Goal: Transaction & Acquisition: Purchase product/service

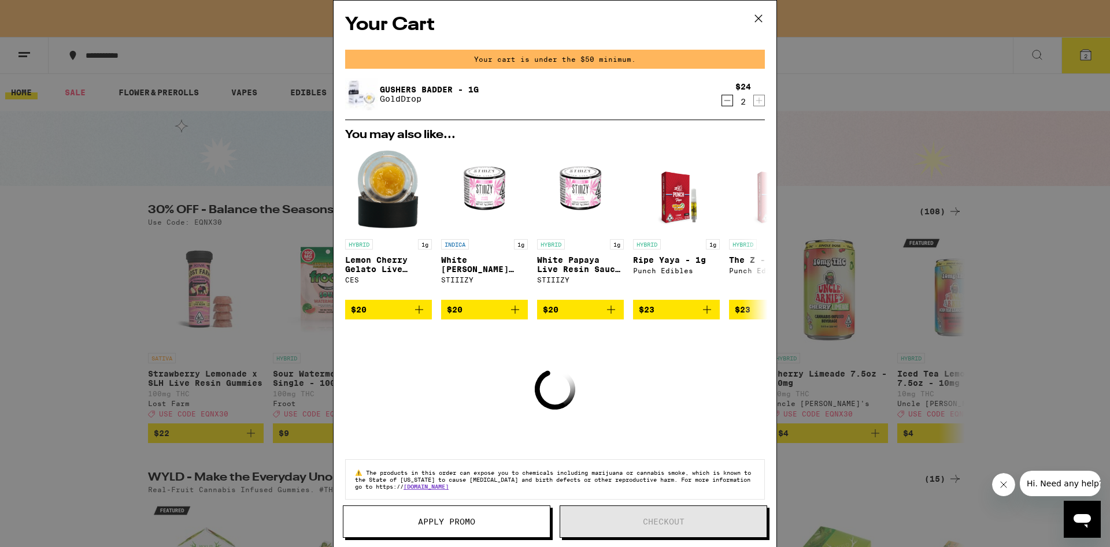
click at [725, 101] on icon "Decrement" at bounding box center [727, 101] width 10 height 14
click at [726, 101] on icon "Decrement" at bounding box center [727, 101] width 10 height 14
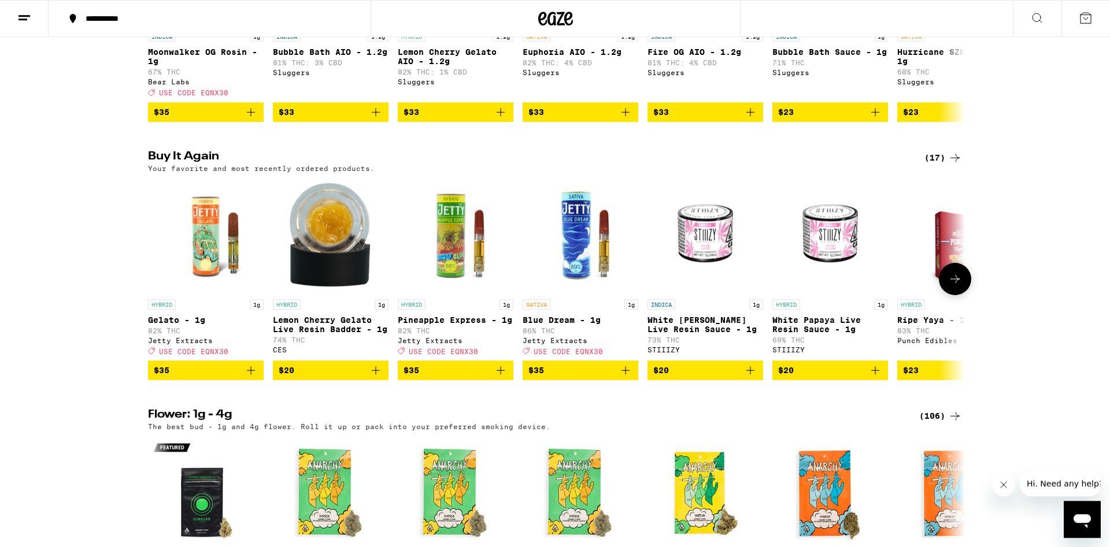
scroll to position [1081, 0]
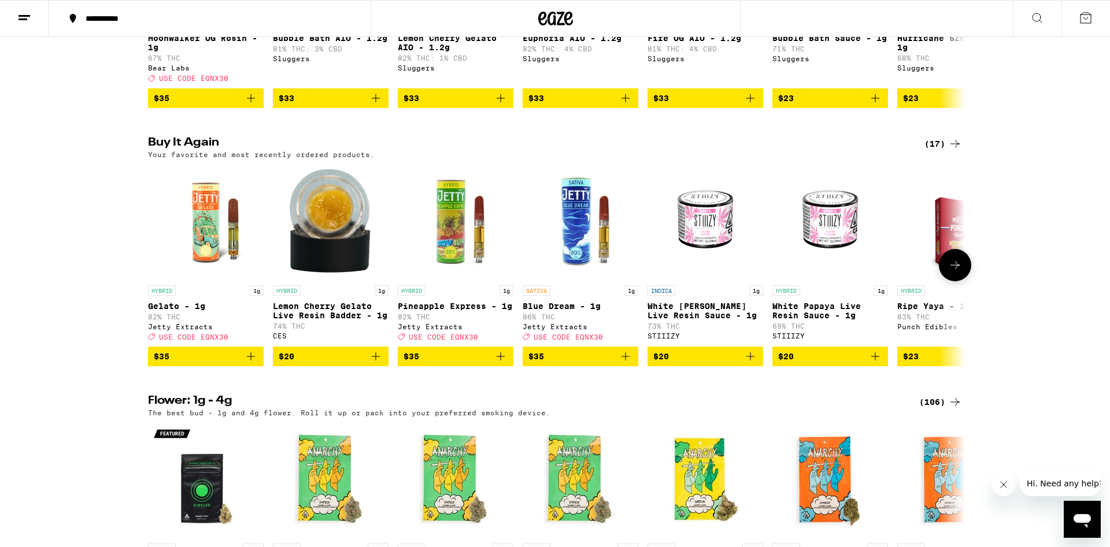
click at [628, 364] on icon "Add to bag" at bounding box center [625, 357] width 14 height 14
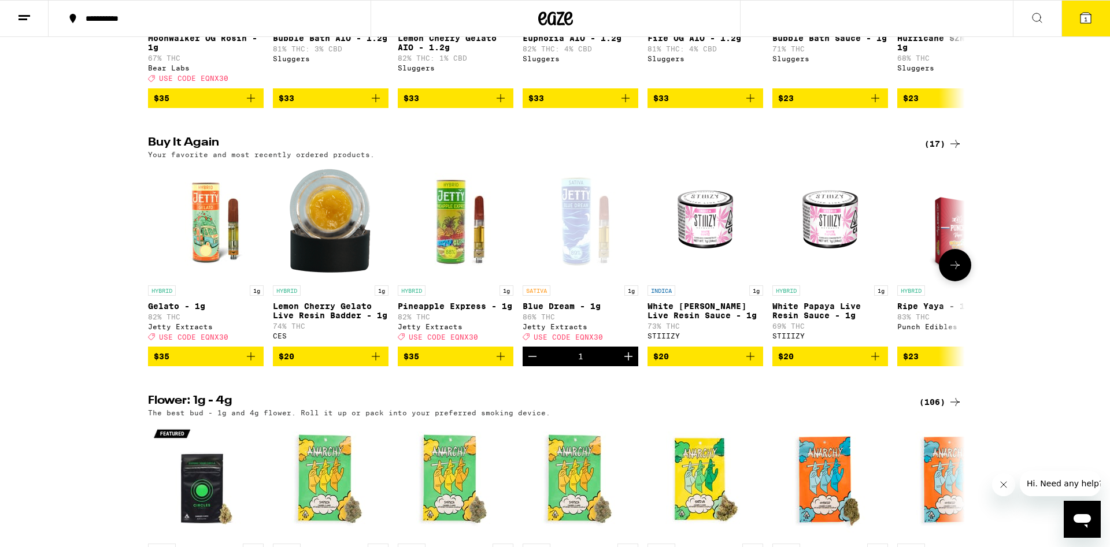
scroll to position [1118, 0]
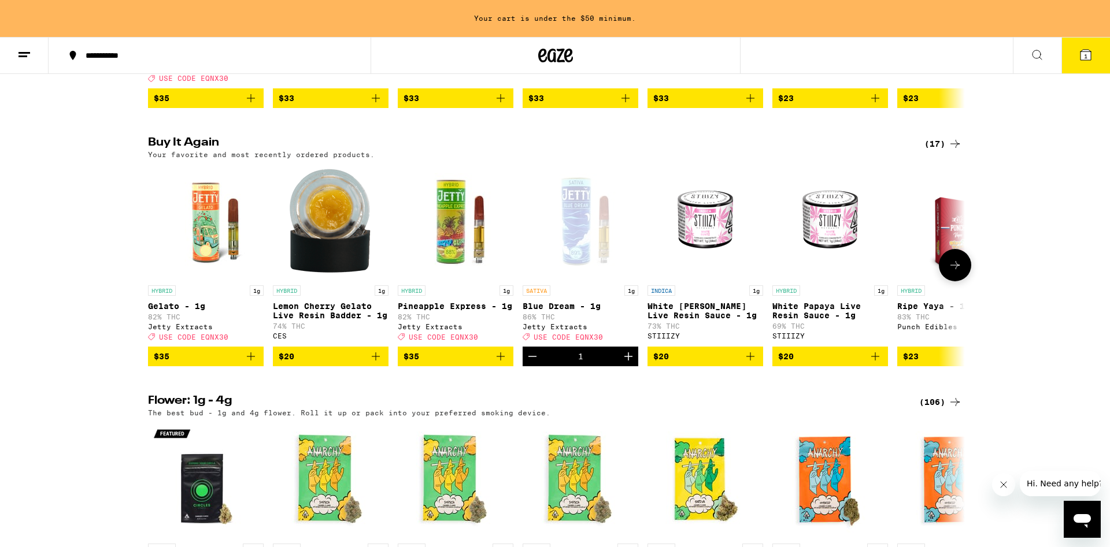
click at [243, 364] on span "$35" at bounding box center [206, 357] width 104 height 14
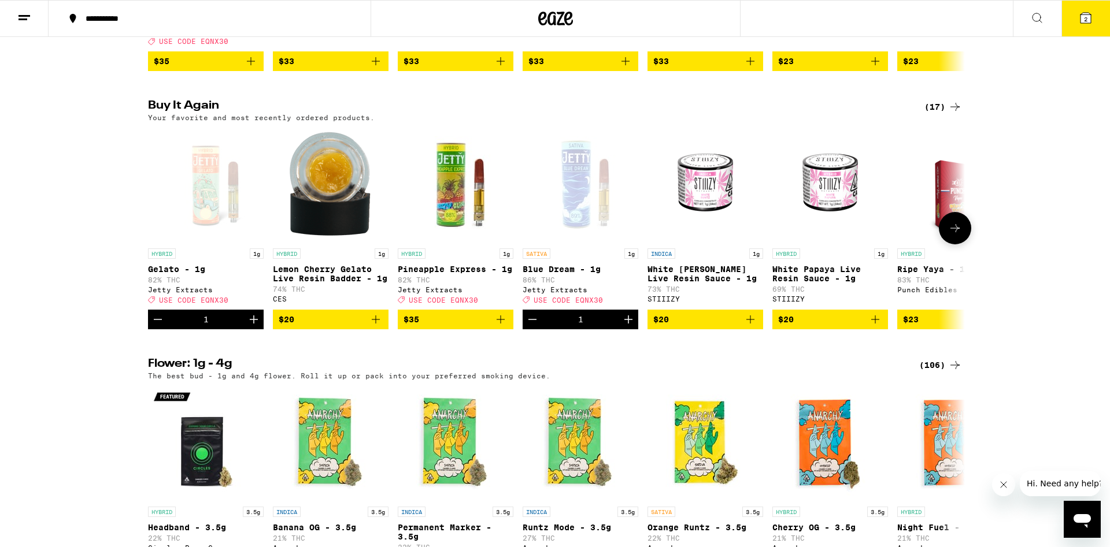
scroll to position [1081, 0]
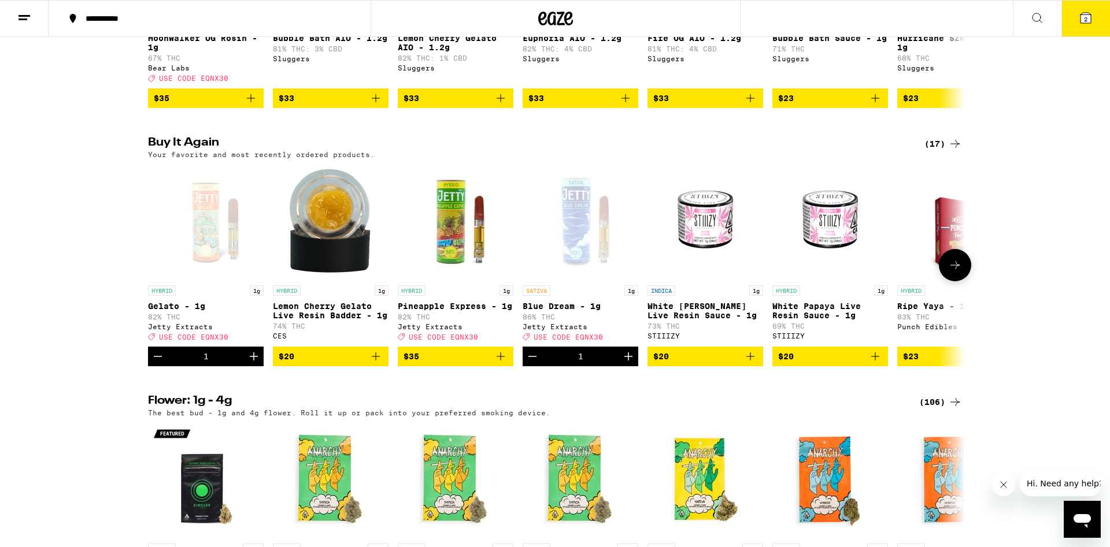
click at [243, 366] on div "1" at bounding box center [206, 357] width 116 height 20
click at [244, 366] on button "Increment" at bounding box center [254, 357] width 20 height 20
click at [375, 366] on button "$20" at bounding box center [331, 357] width 116 height 20
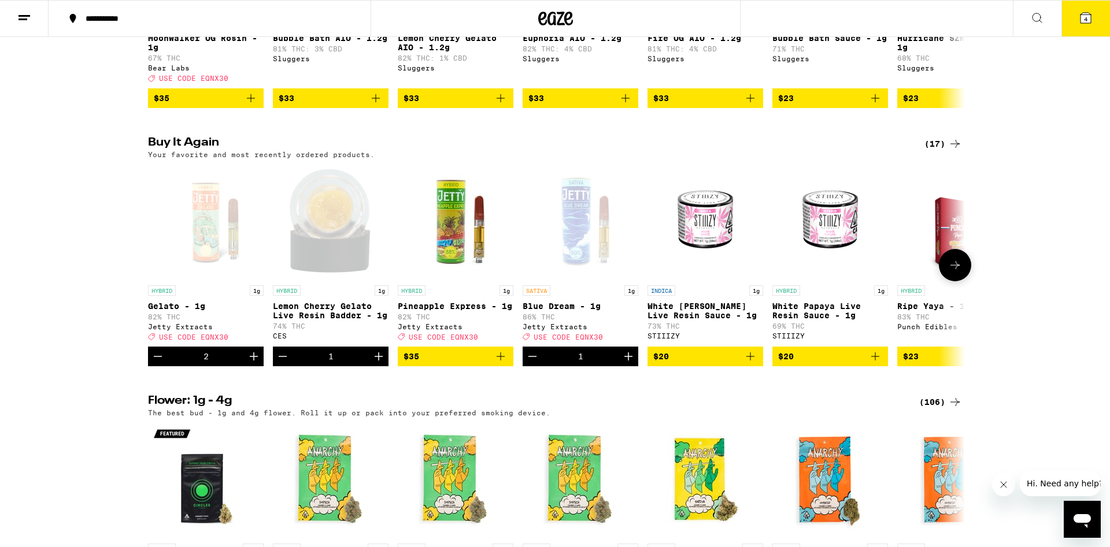
click at [254, 364] on icon "Increment" at bounding box center [254, 357] width 14 height 14
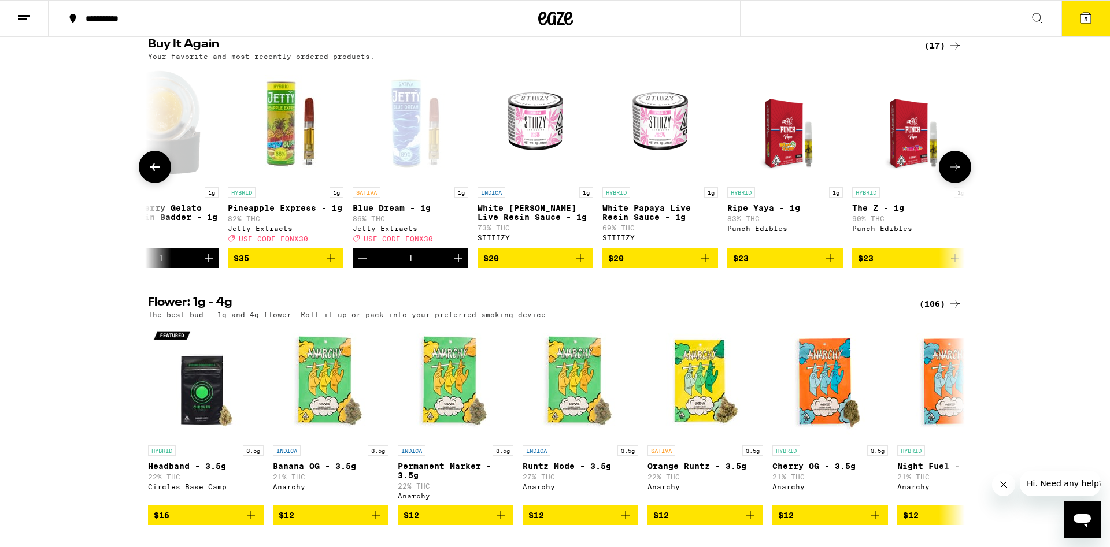
scroll to position [0, 0]
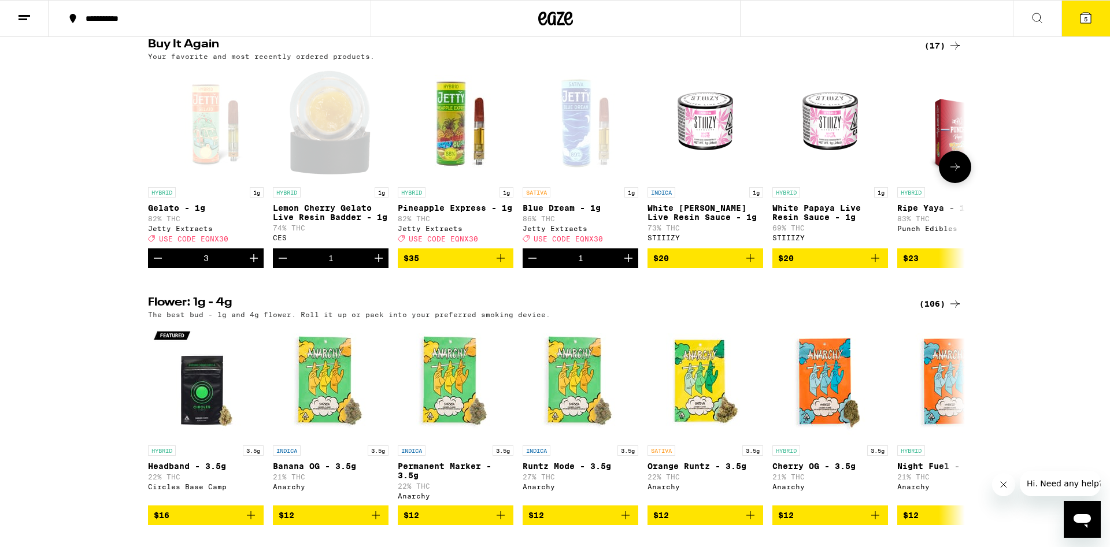
click at [284, 265] on icon "Decrement" at bounding box center [283, 258] width 14 height 14
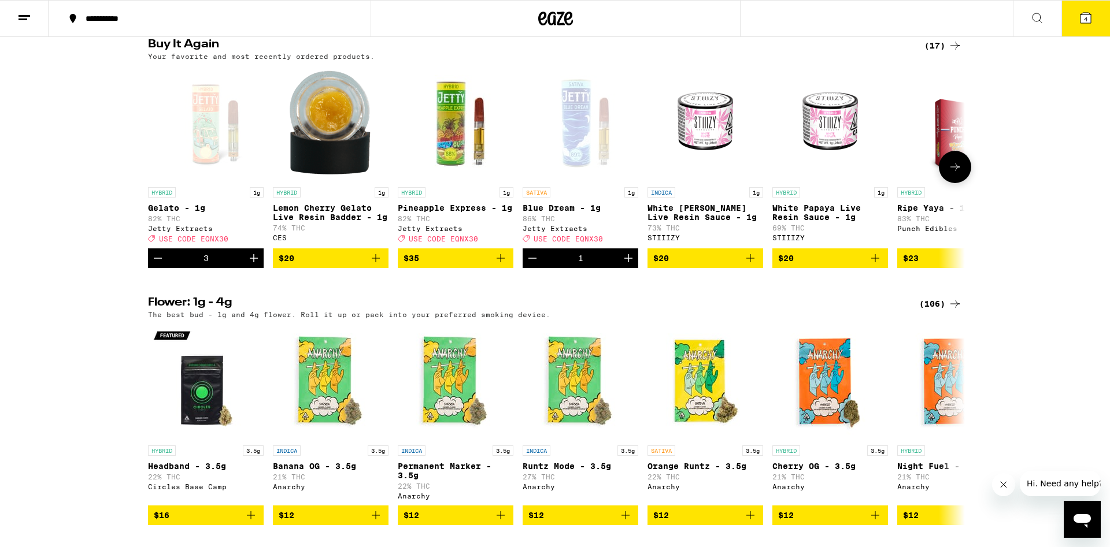
click at [376, 265] on icon "Add to bag" at bounding box center [376, 258] width 14 height 14
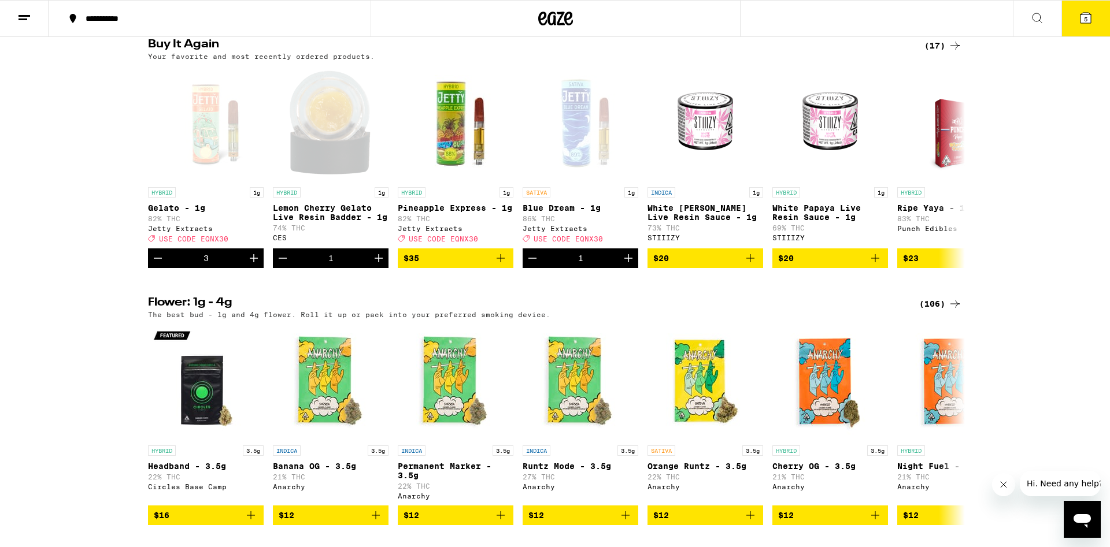
click at [1072, 27] on button "5" at bounding box center [1085, 19] width 49 height 36
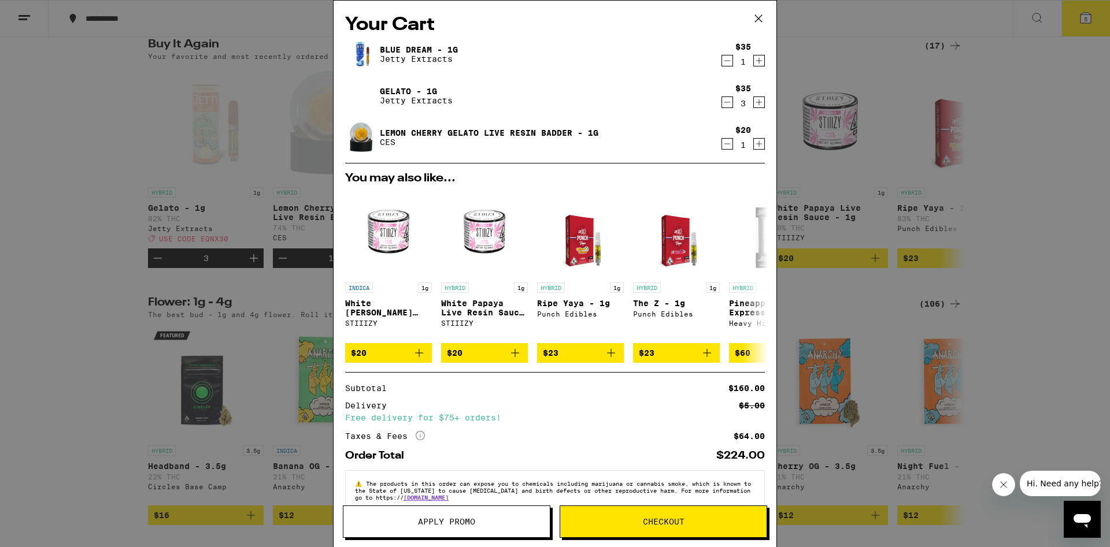
click at [757, 145] on icon "Increment" at bounding box center [759, 144] width 6 height 6
click at [756, 98] on icon "Increment" at bounding box center [759, 102] width 10 height 14
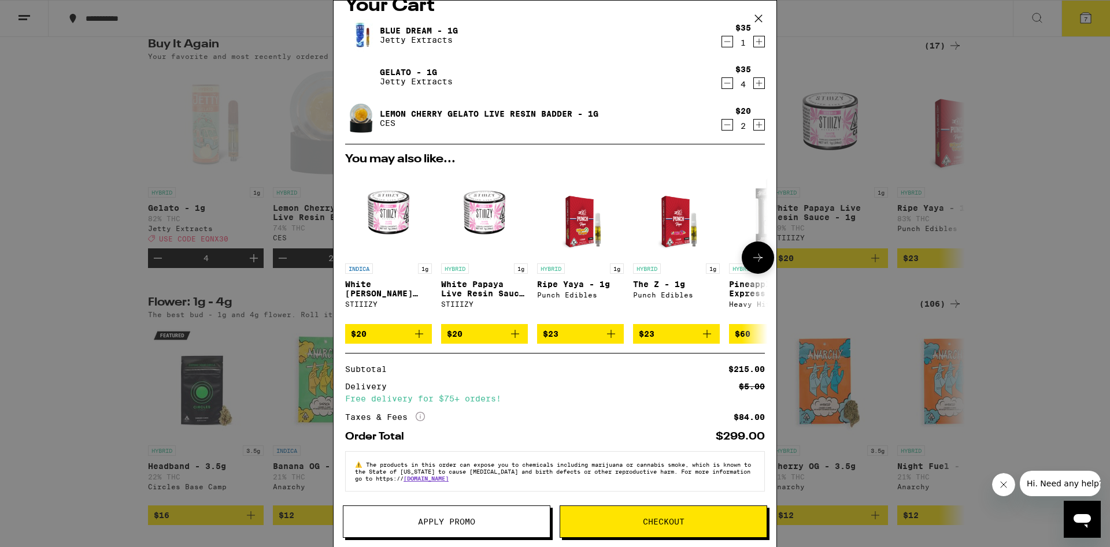
scroll to position [29, 0]
click at [439, 514] on button "Apply Promo" at bounding box center [446, 522] width 207 height 32
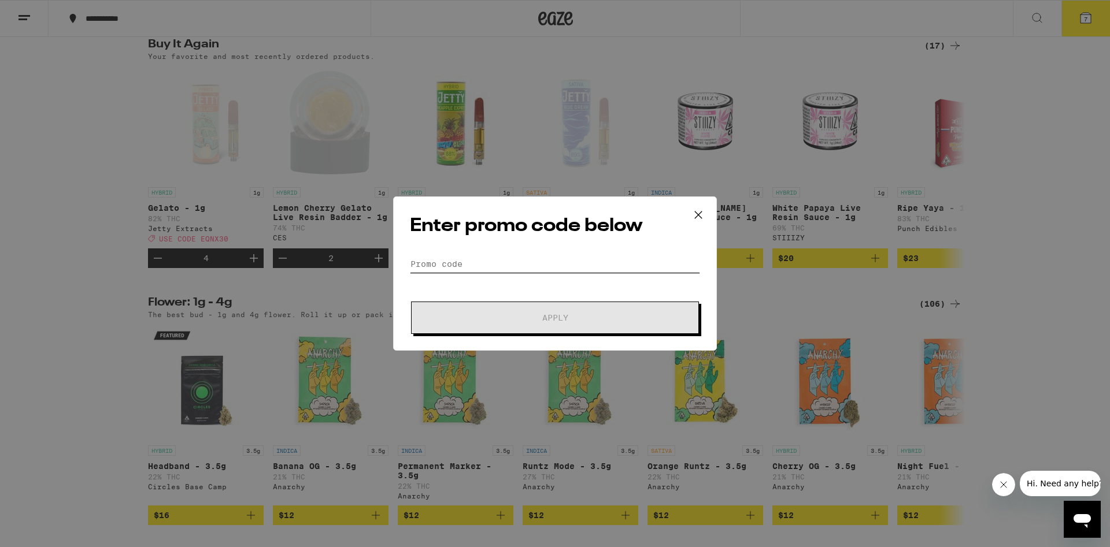
click at [447, 263] on input "Promo Code" at bounding box center [555, 263] width 290 height 17
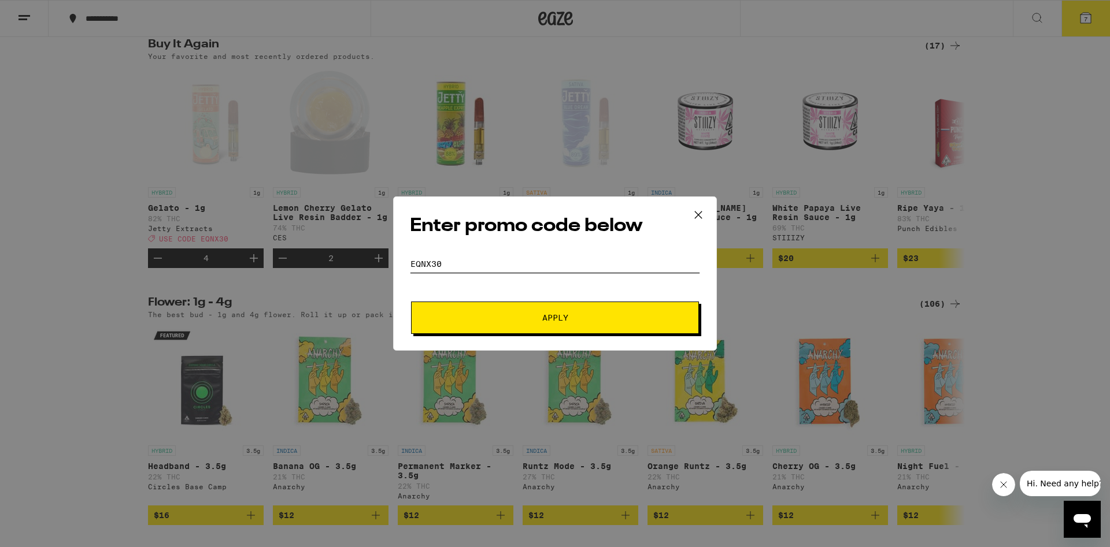
type input "eqnx30"
click at [411, 302] on button "Apply" at bounding box center [555, 318] width 288 height 32
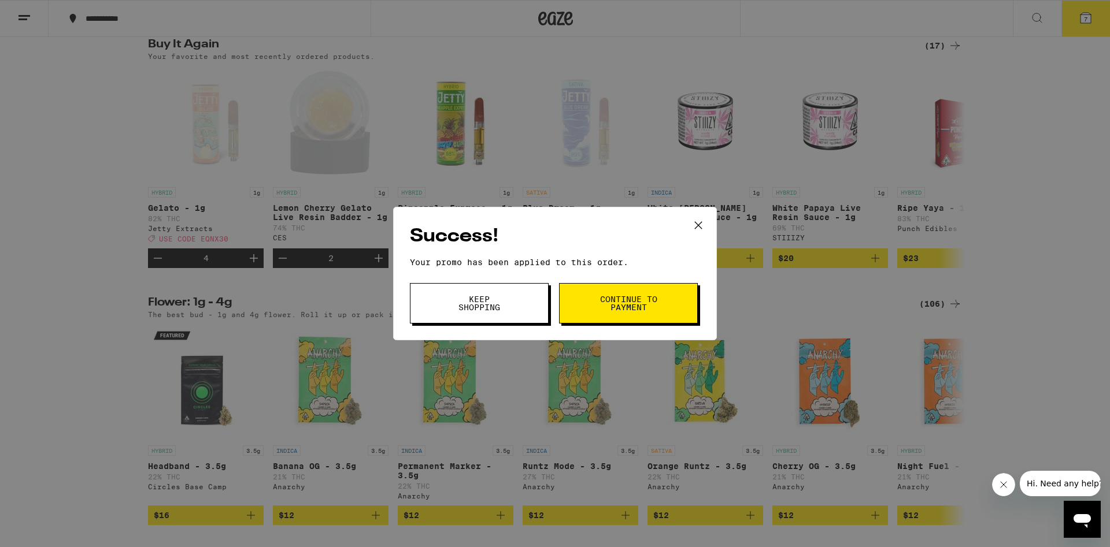
click at [642, 292] on button "Continue to payment" at bounding box center [628, 303] width 139 height 40
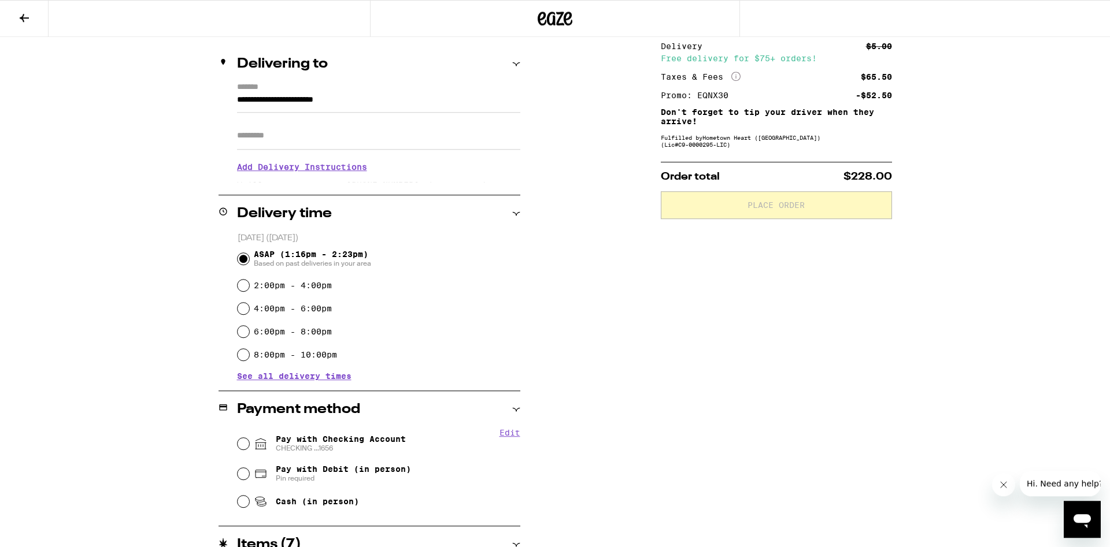
scroll to position [72, 0]
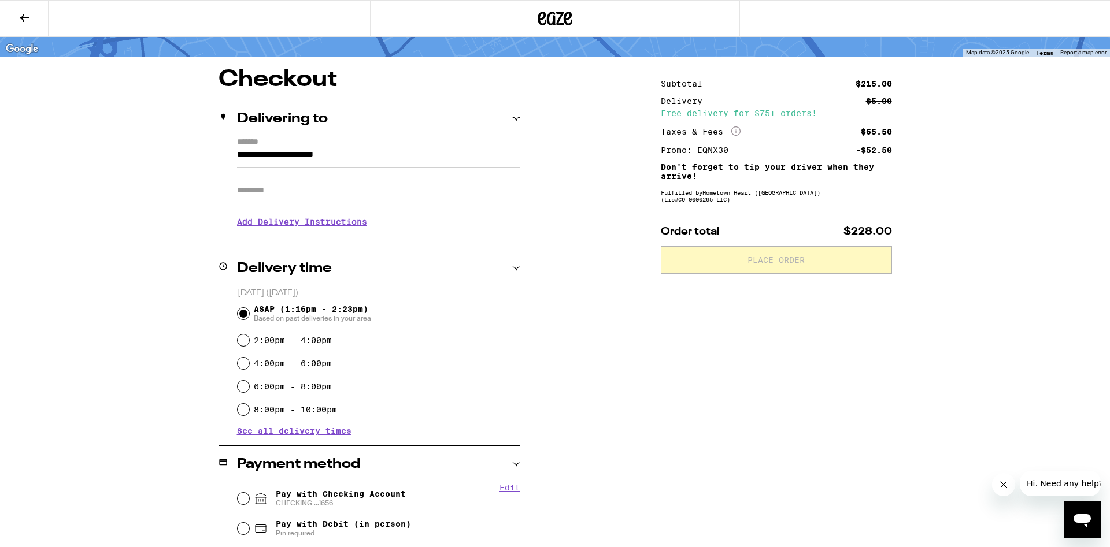
click at [23, 17] on icon at bounding box center [24, 18] width 9 height 8
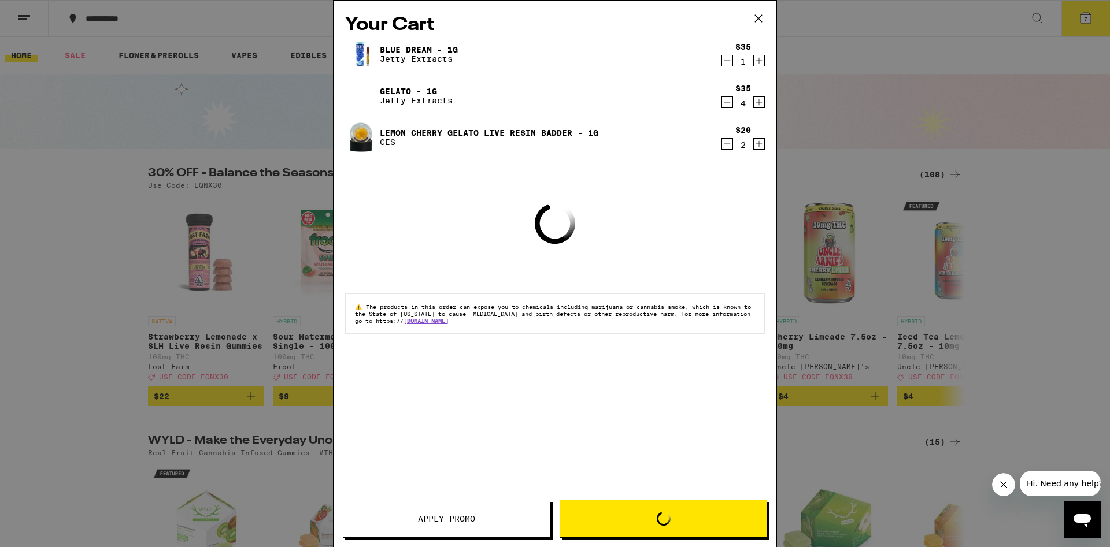
click at [726, 143] on icon "Decrement" at bounding box center [727, 144] width 10 height 14
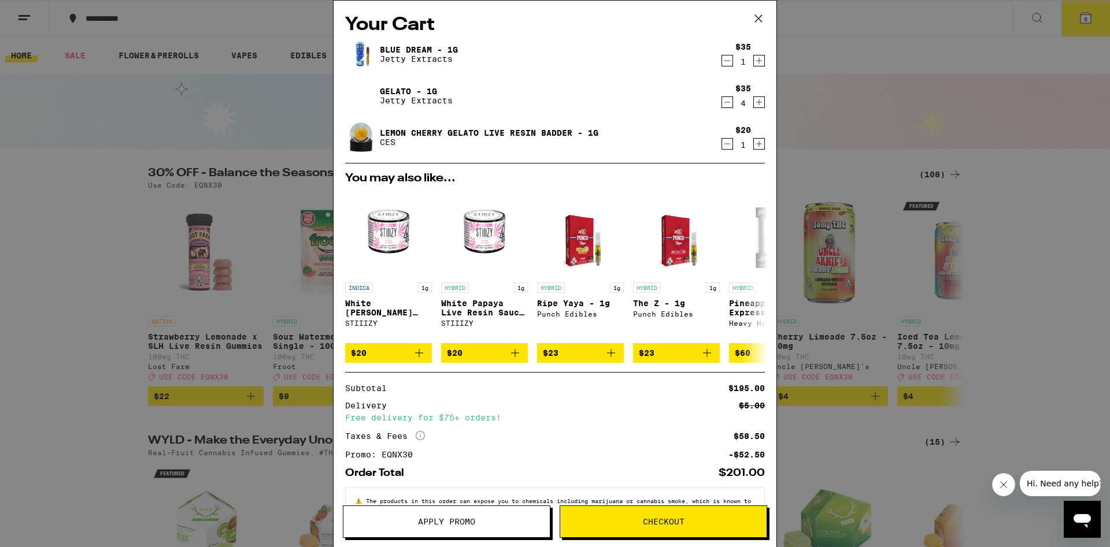
click at [759, 146] on icon "Increment" at bounding box center [759, 144] width 10 height 14
click at [726, 62] on icon "Decrement" at bounding box center [727, 61] width 10 height 14
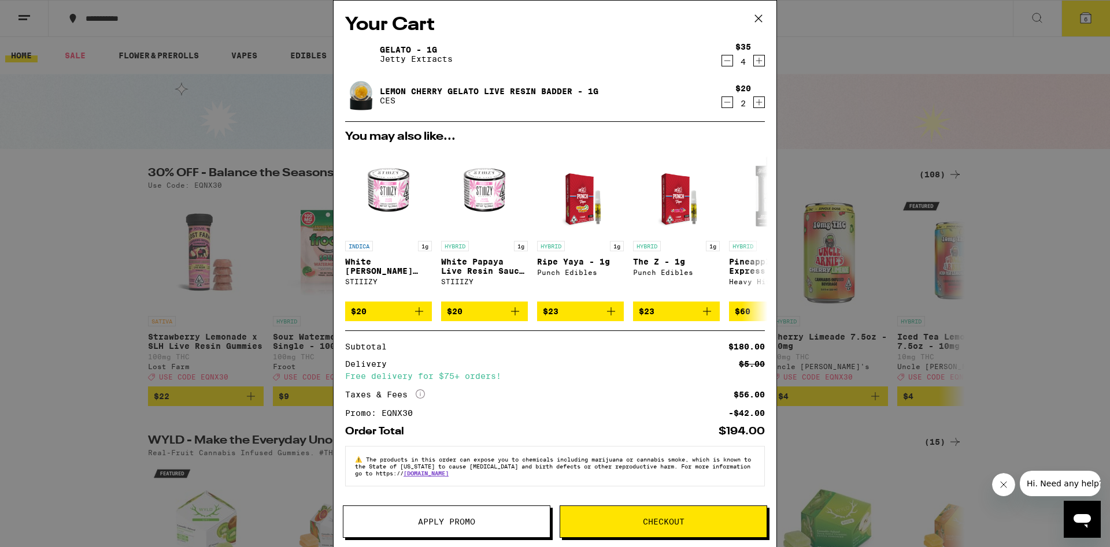
click at [724, 108] on icon "Decrement" at bounding box center [727, 102] width 10 height 14
click at [702, 521] on span "Checkout" at bounding box center [663, 522] width 206 height 8
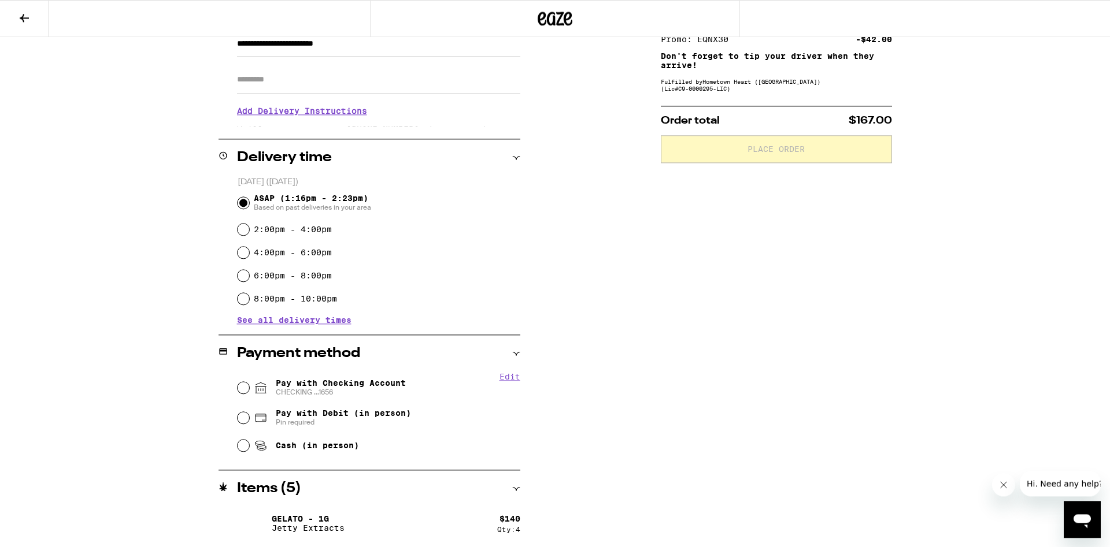
scroll to position [197, 0]
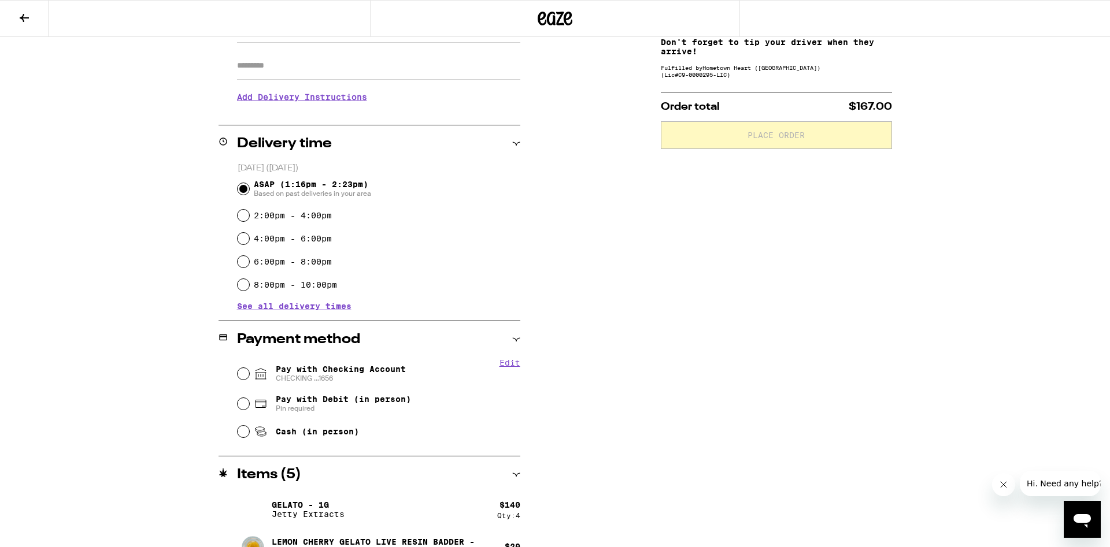
click at [236, 375] on div "Edit Pay with Checking Account CHECKING ...1656 Pay with Debit (in person) Pin …" at bounding box center [369, 401] width 302 height 86
click at [240, 375] on input "Pay with Checking Account CHECKING ...1656" at bounding box center [244, 374] width 12 height 12
radio input "true"
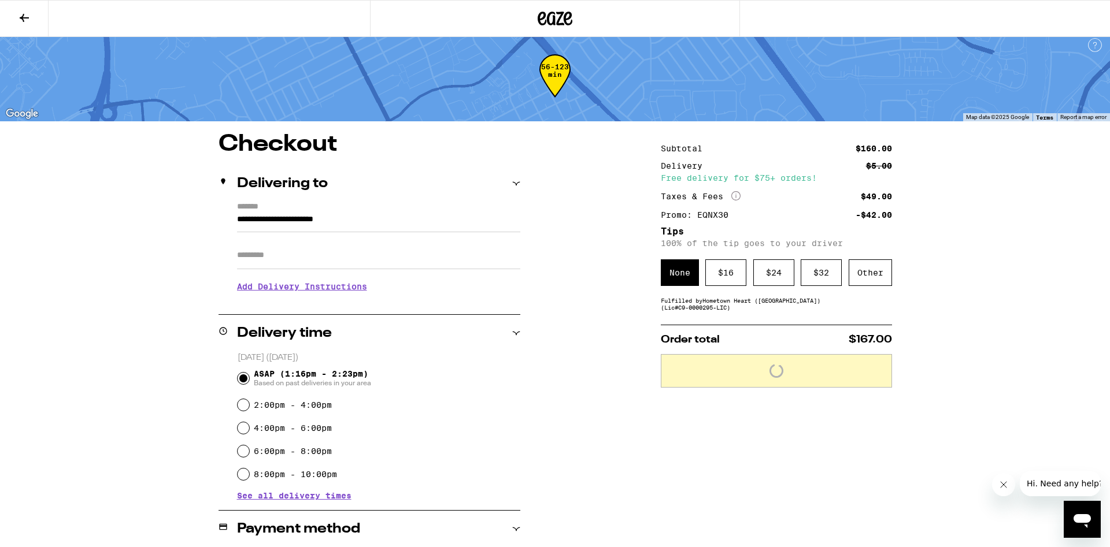
scroll to position [0, 0]
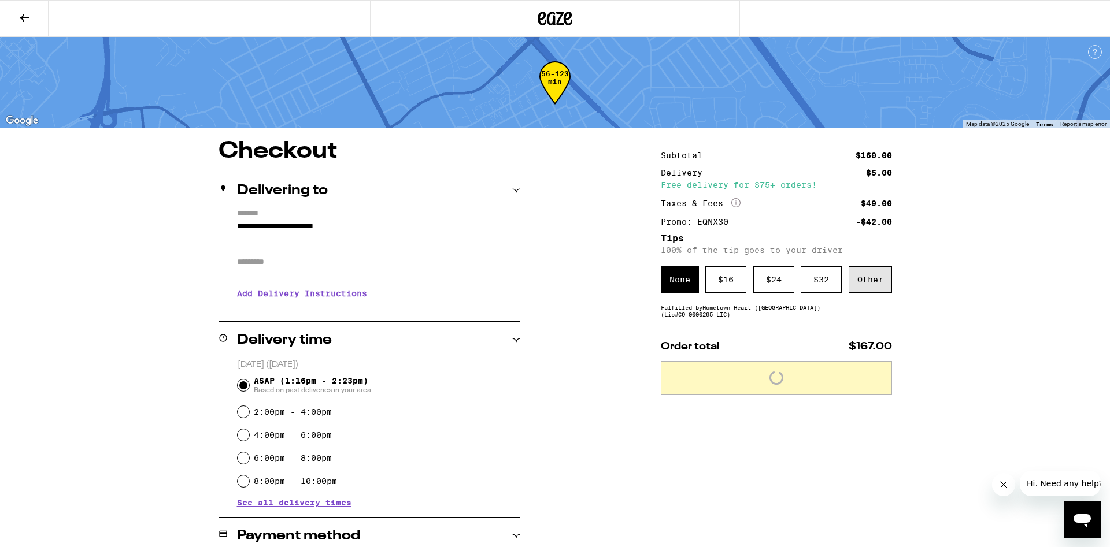
click at [864, 271] on div "Other" at bounding box center [869, 279] width 43 height 27
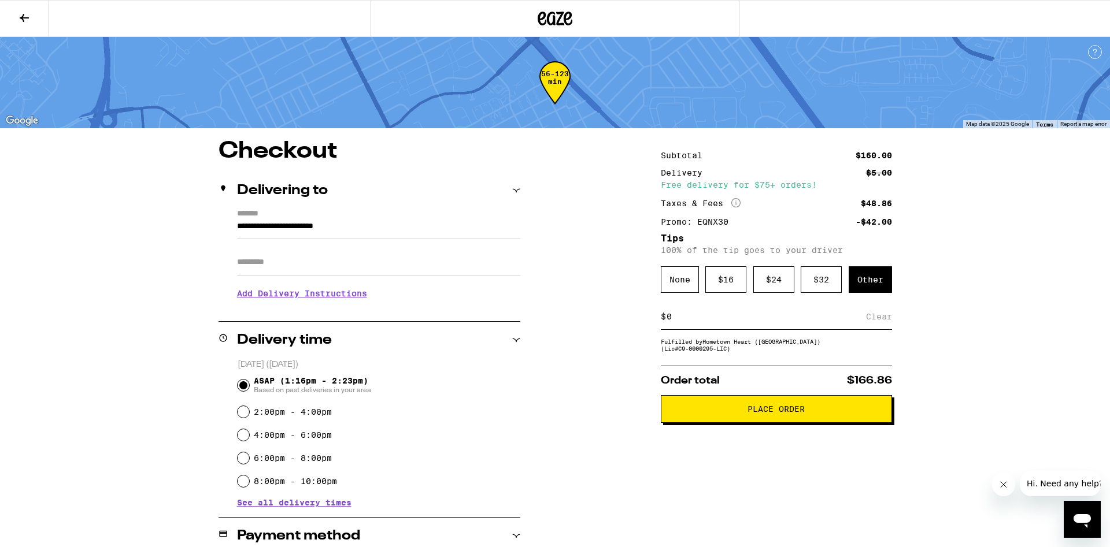
click at [699, 321] on input at bounding box center [766, 317] width 200 height 10
type input "7"
click at [887, 314] on div "Save" at bounding box center [881, 316] width 21 height 25
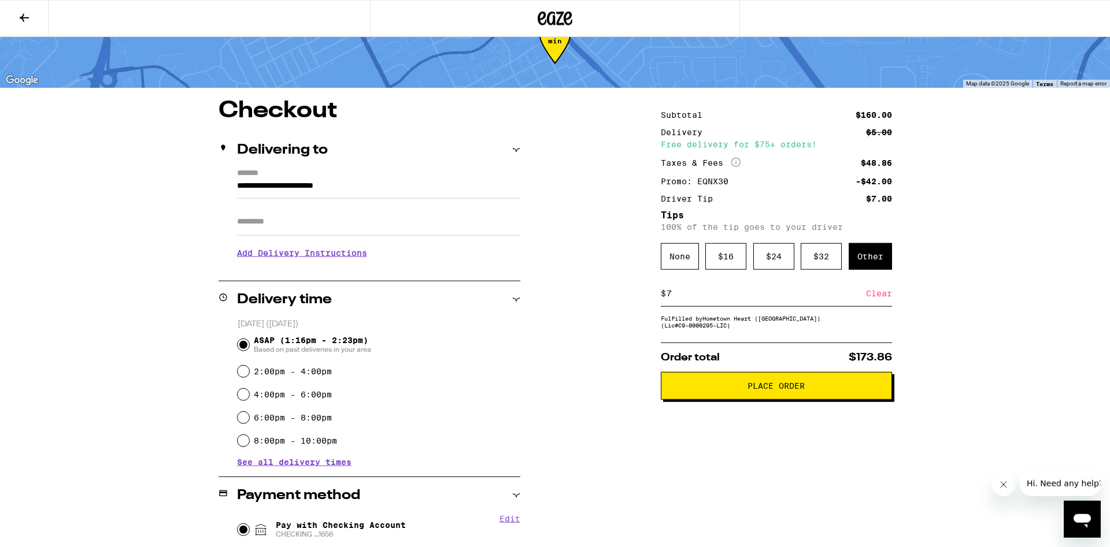
scroll to position [197, 0]
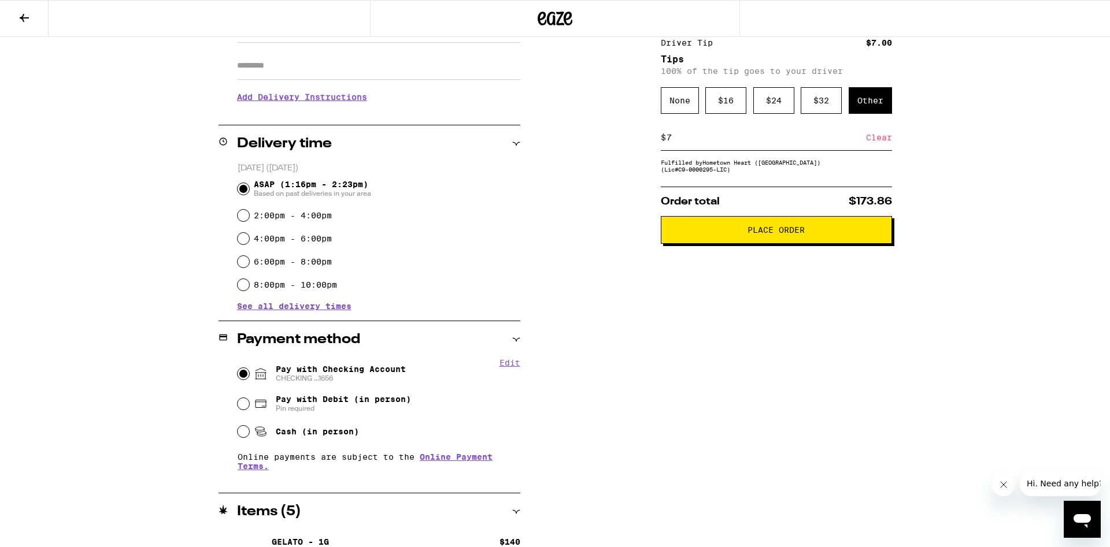
click at [765, 234] on span "Place Order" at bounding box center [775, 230] width 57 height 8
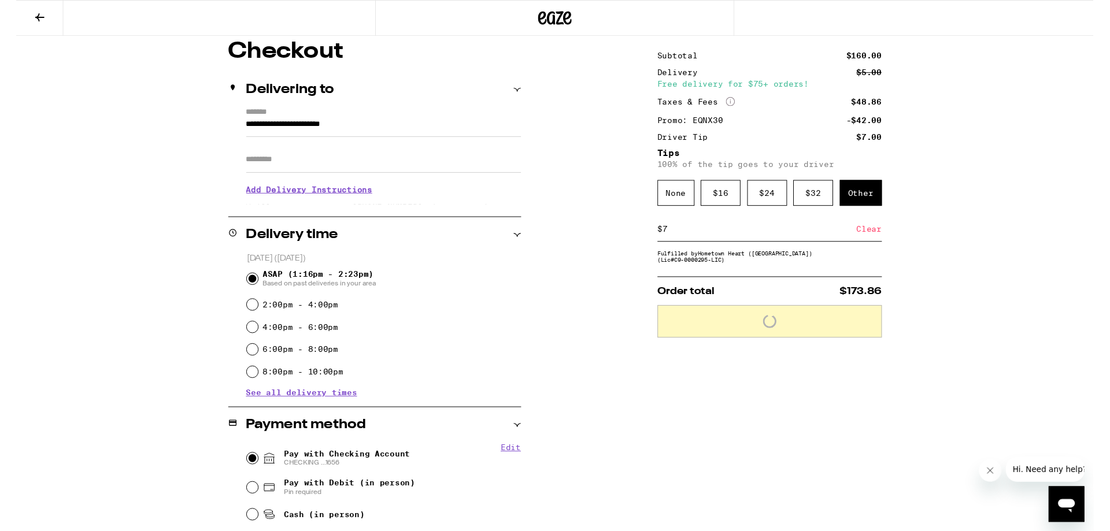
scroll to position [0, 0]
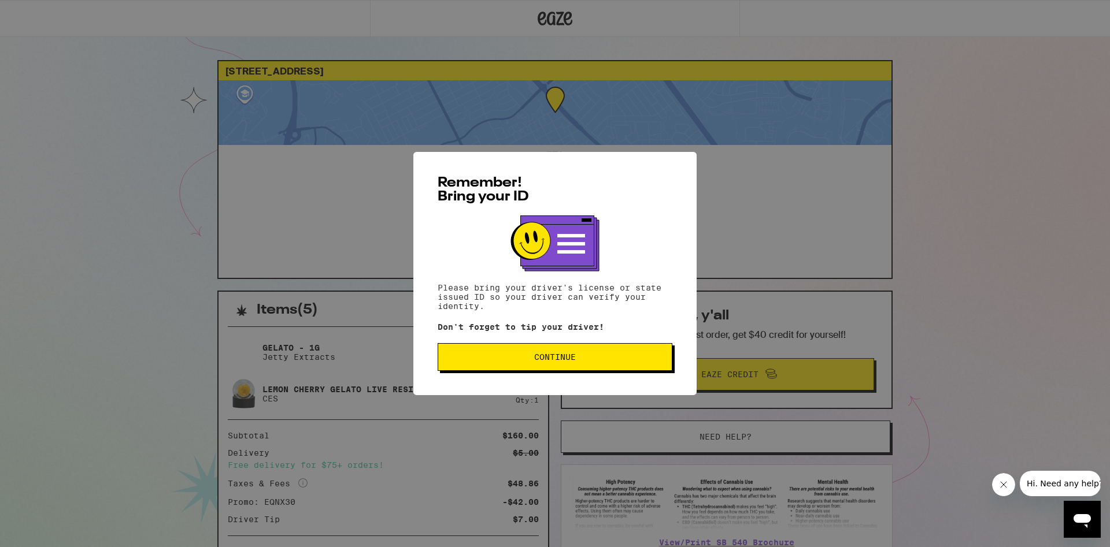
click at [593, 359] on span "Continue" at bounding box center [554, 357] width 215 height 8
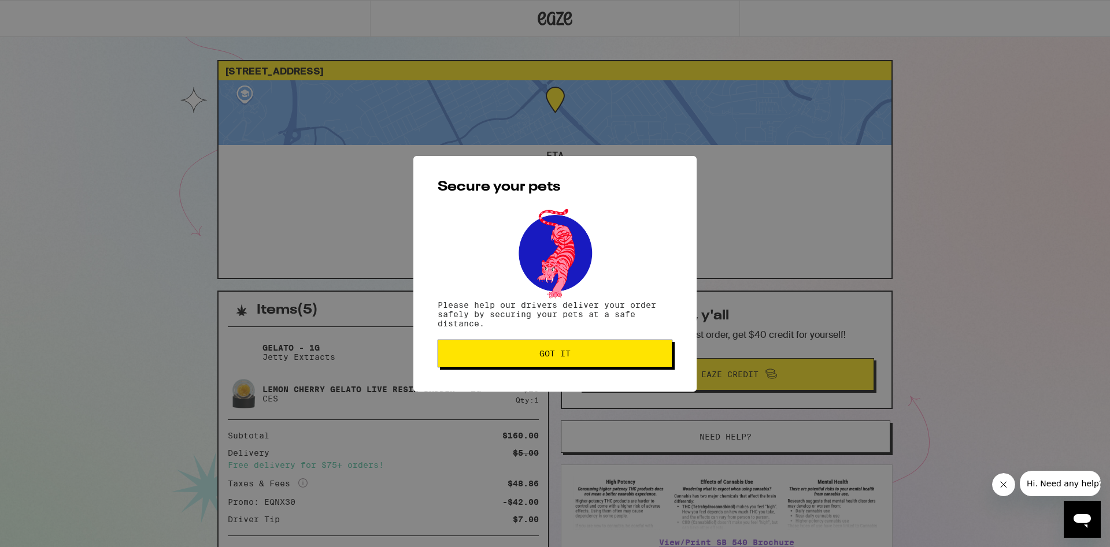
click at [593, 358] on span "Got it" at bounding box center [554, 354] width 215 height 8
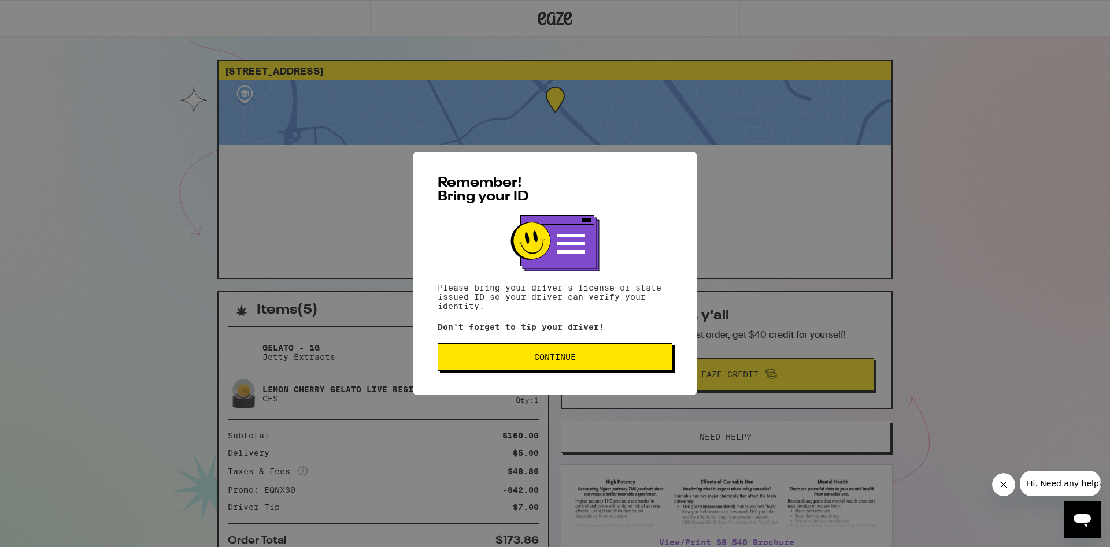
click at [523, 368] on button "Continue" at bounding box center [555, 357] width 235 height 28
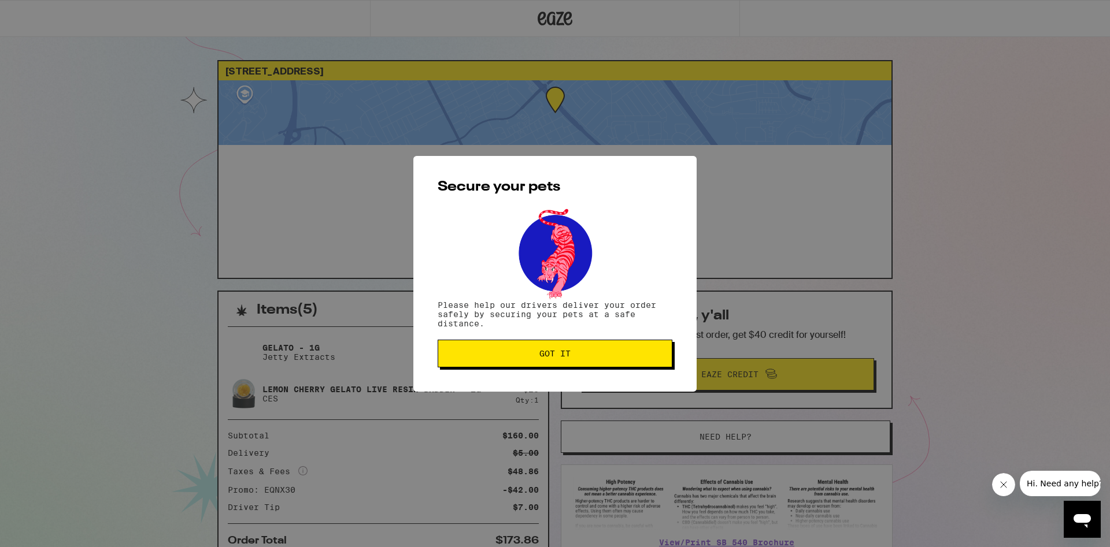
click at [480, 361] on button "Got it" at bounding box center [555, 354] width 235 height 28
